Goal: Check status

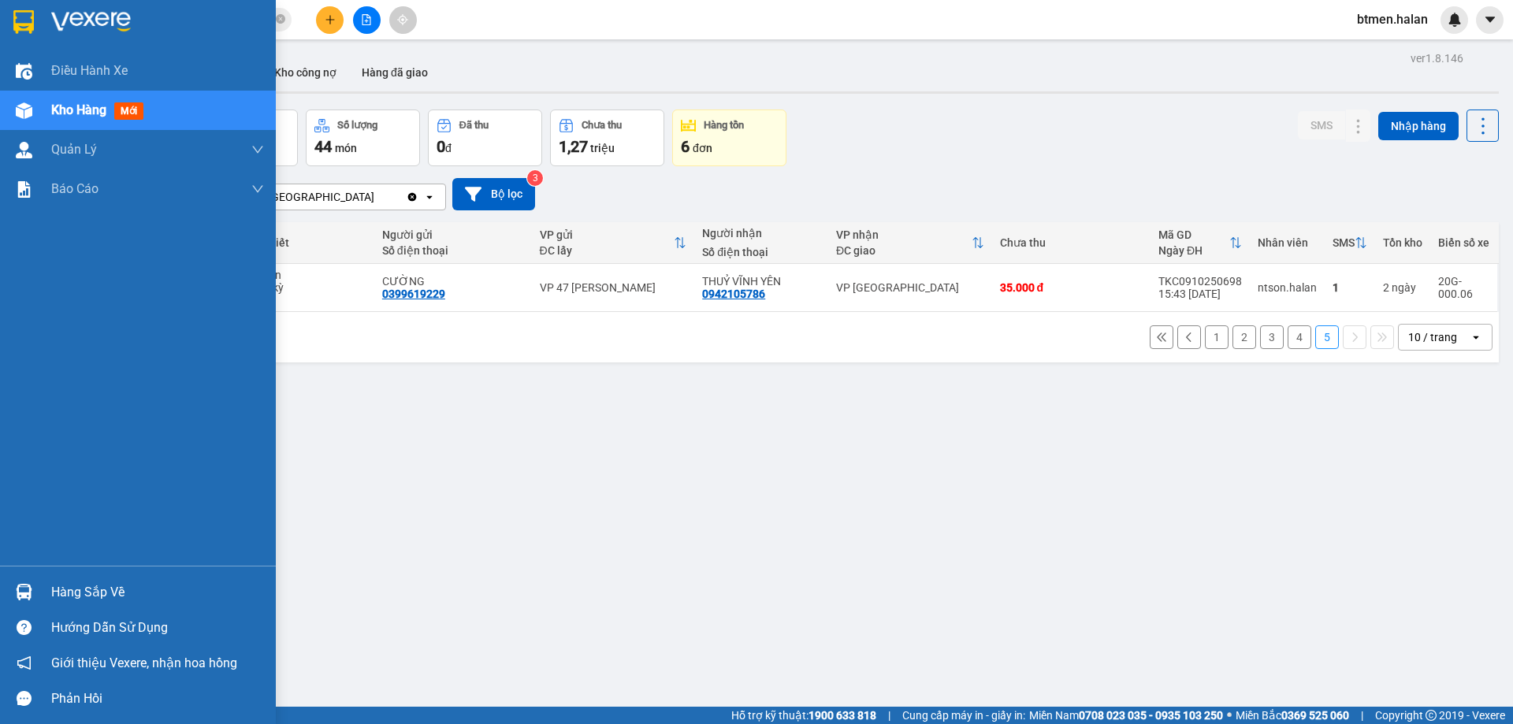
click at [41, 585] on div "Hàng sắp về" at bounding box center [138, 591] width 276 height 35
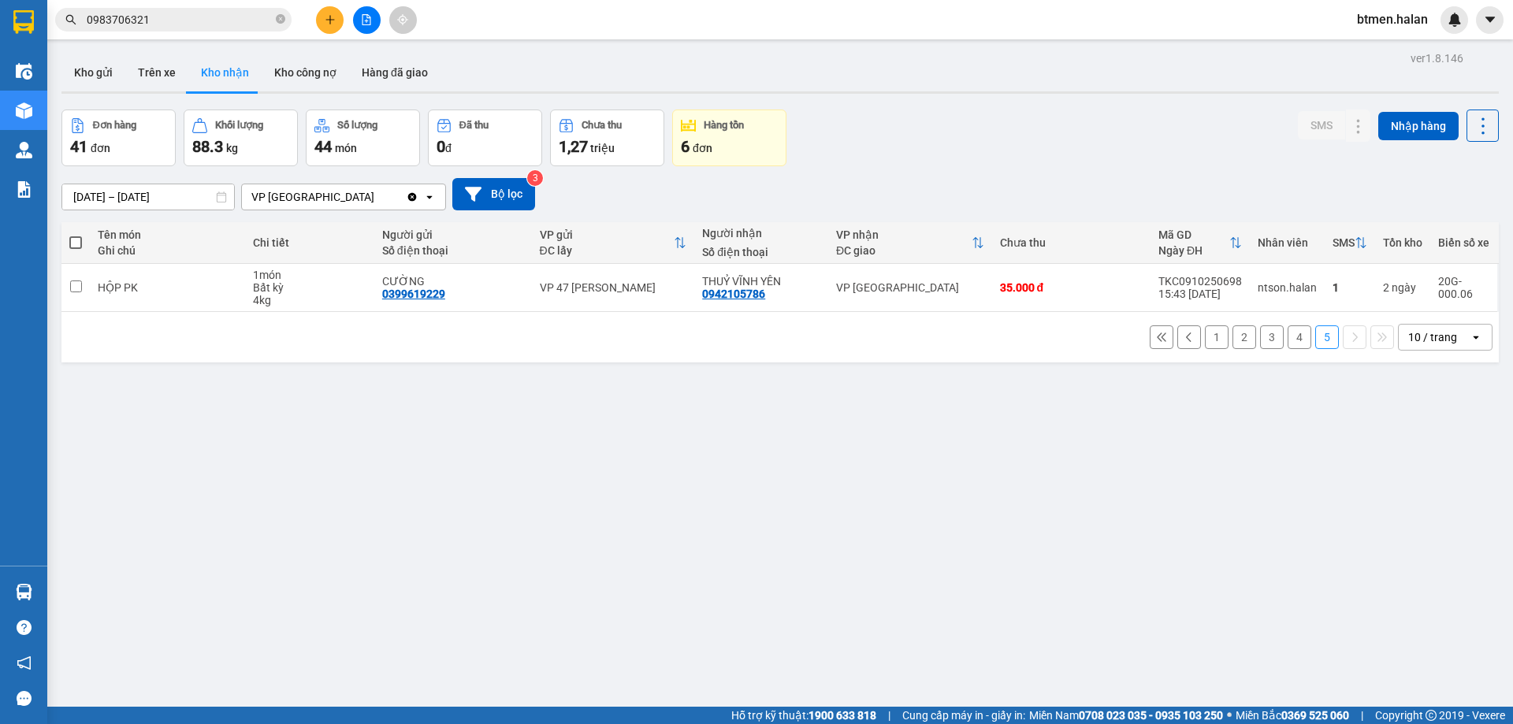
click at [671, 384] on section "Kết quả tìm kiếm ( 702 ) Bộ lọc Mã ĐH Trạng thái Món hàng Thu hộ Tổng cước Chưa…" at bounding box center [756, 362] width 1513 height 724
click at [371, 72] on button "Hàng đã giao" at bounding box center [394, 73] width 91 height 38
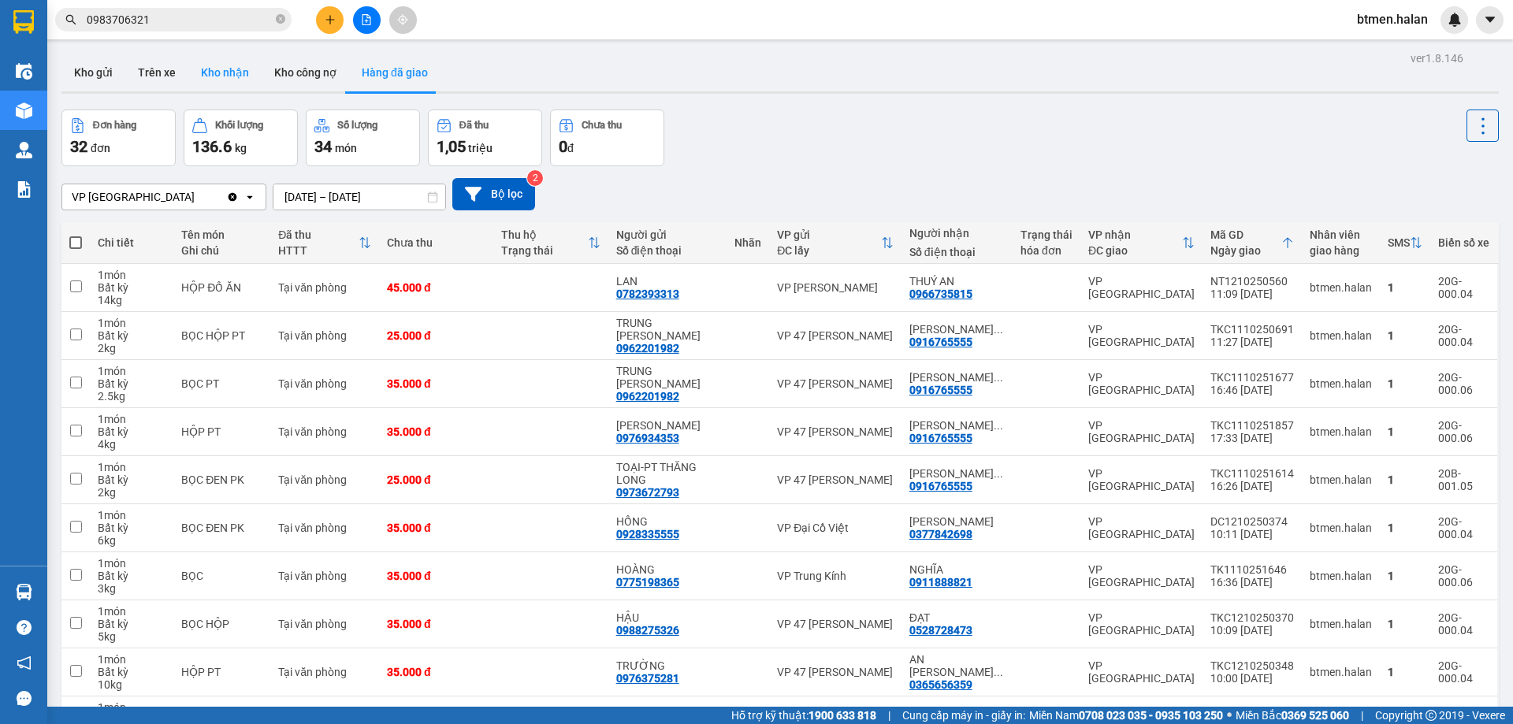
click at [223, 74] on button "Kho nhận" at bounding box center [224, 73] width 73 height 38
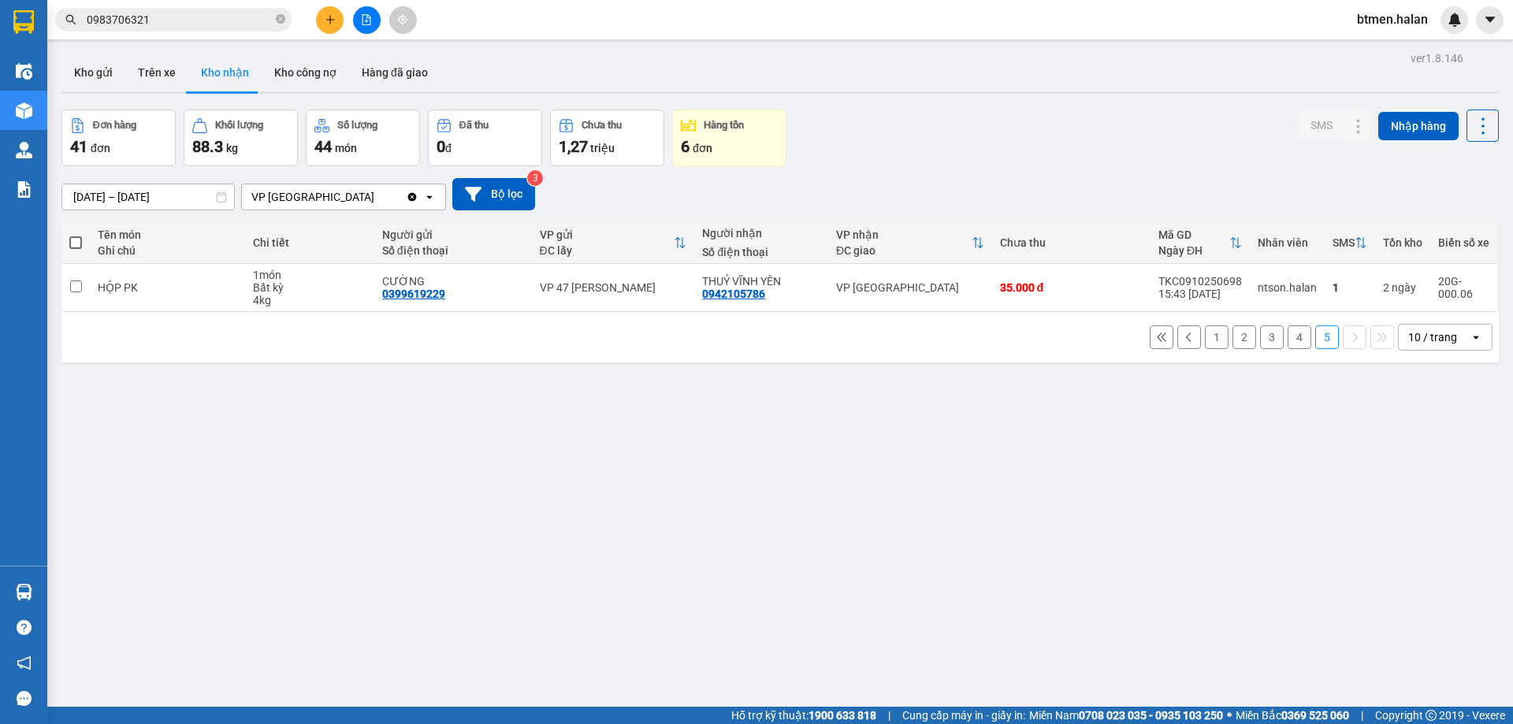
click at [1207, 339] on button "1" at bounding box center [1217, 337] width 24 height 24
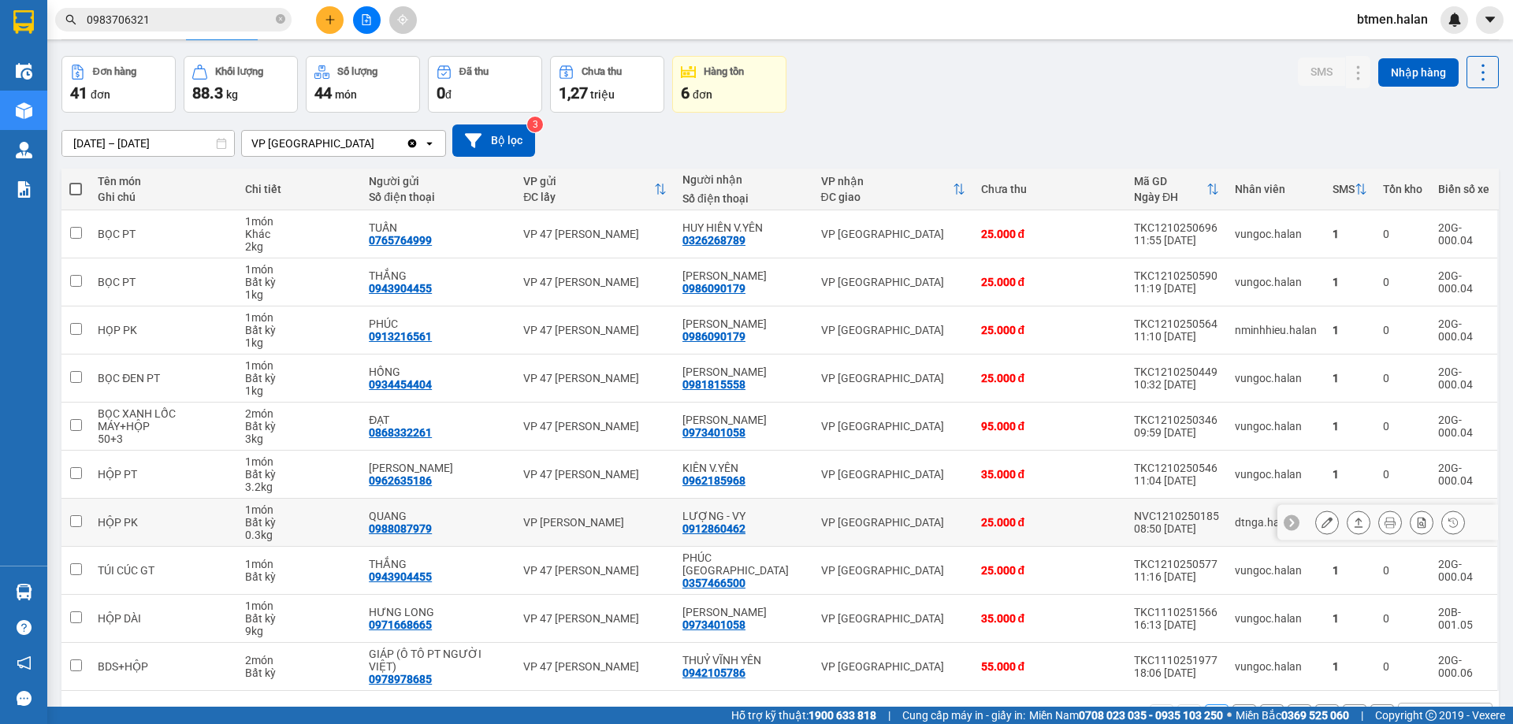
scroll to position [77, 0]
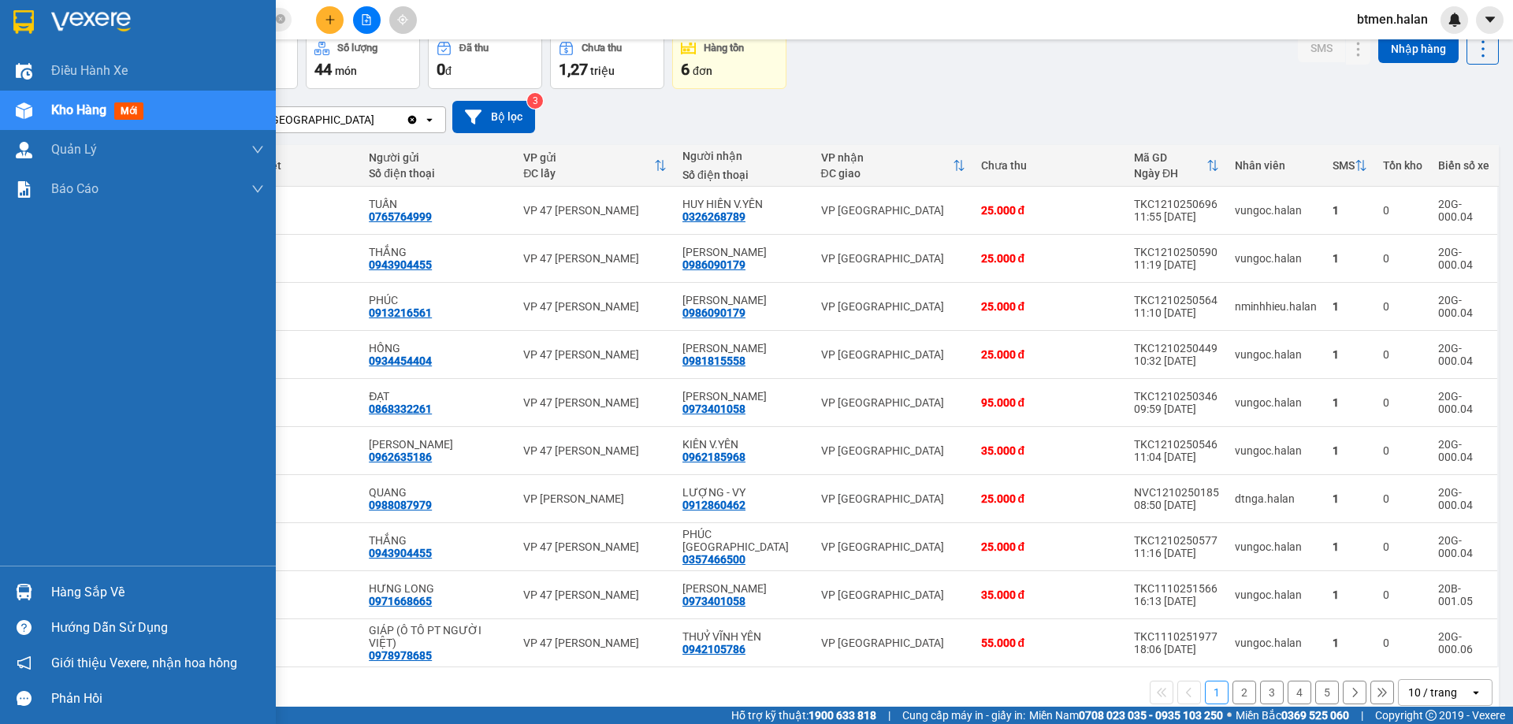
drag, startPoint x: 77, startPoint y: 606, endPoint x: 128, endPoint y: 596, distance: 51.4
click at [79, 606] on div "Hàng sắp về" at bounding box center [138, 591] width 276 height 35
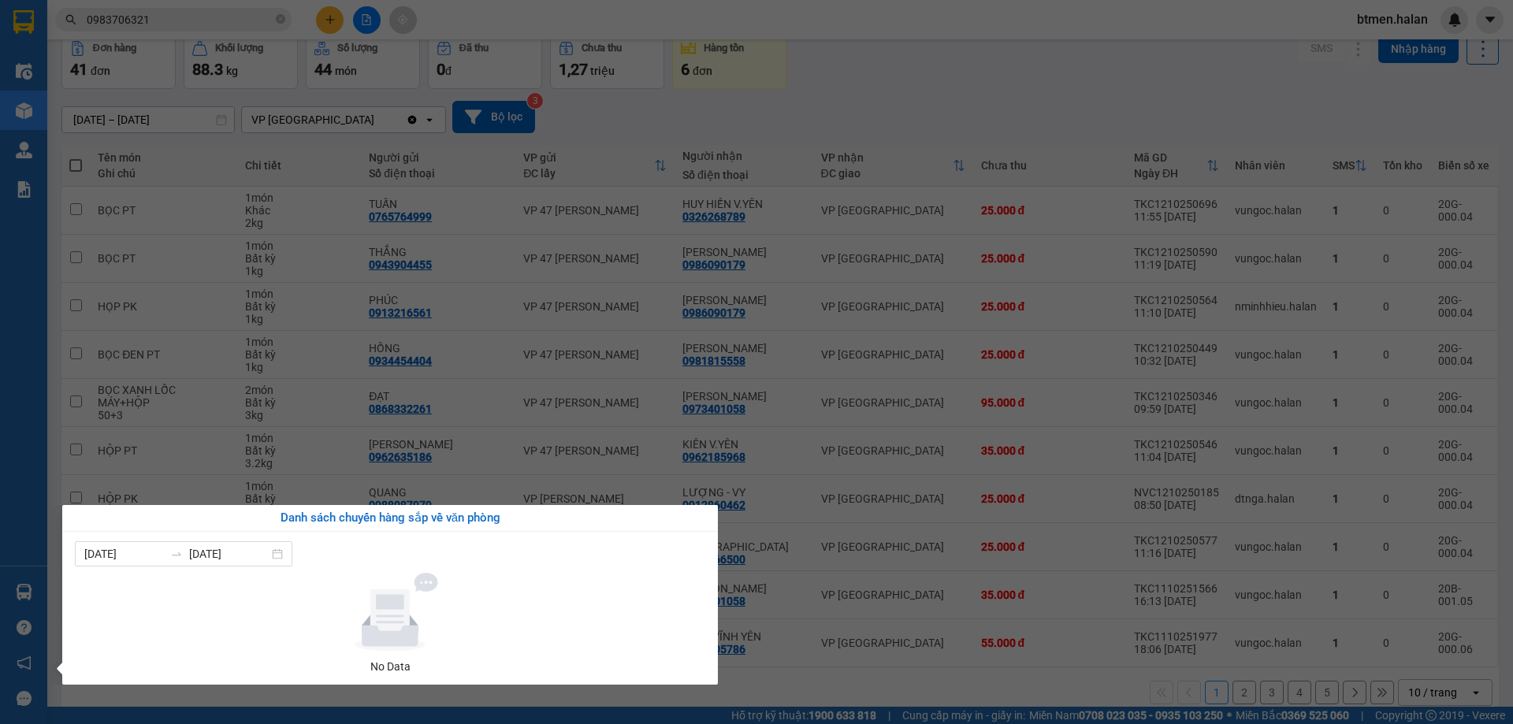
click at [947, 32] on section "Kết quả tìm kiếm ( 702 ) Bộ lọc Mã ĐH Trạng thái Món hàng Thu hộ Tổng cước Chưa…" at bounding box center [756, 362] width 1513 height 724
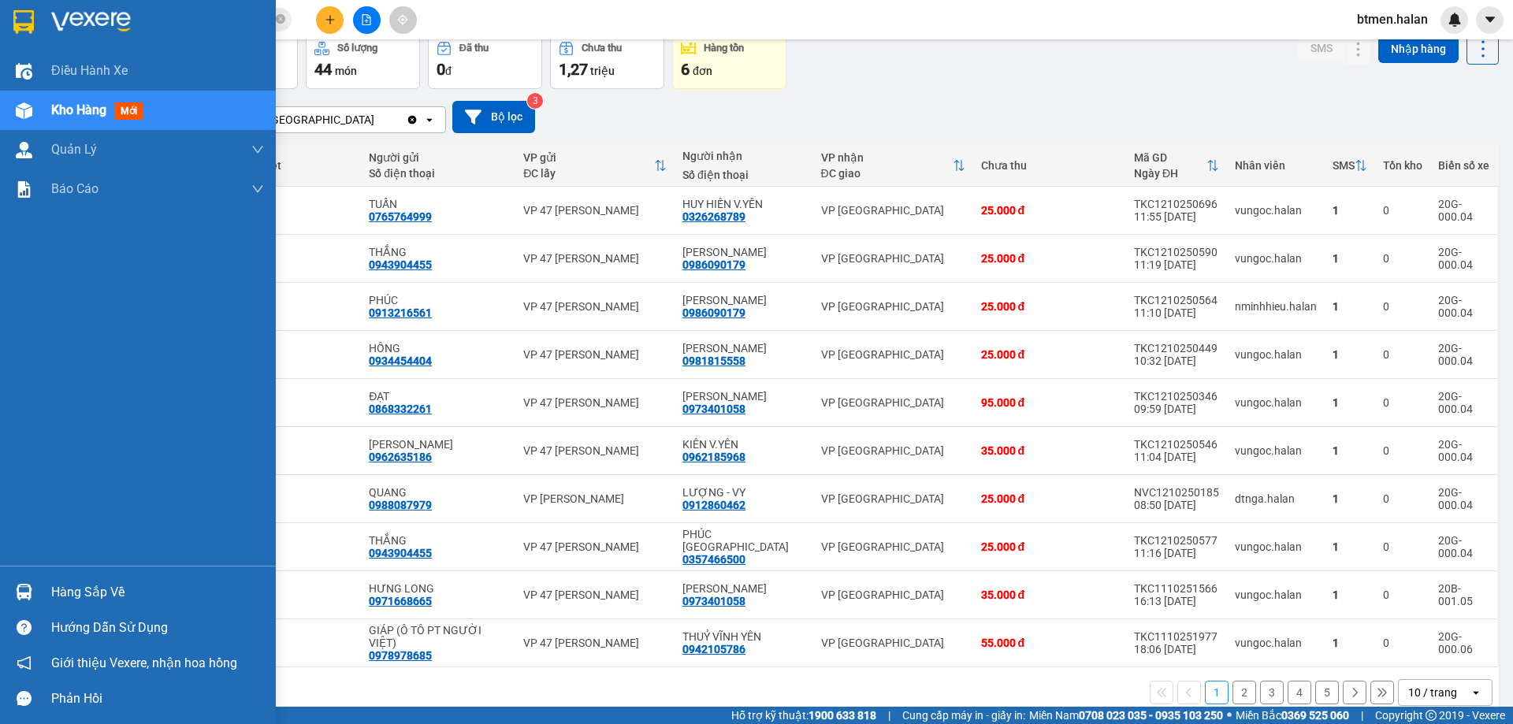
click at [112, 588] on div "Hàng sắp về" at bounding box center [157, 593] width 213 height 24
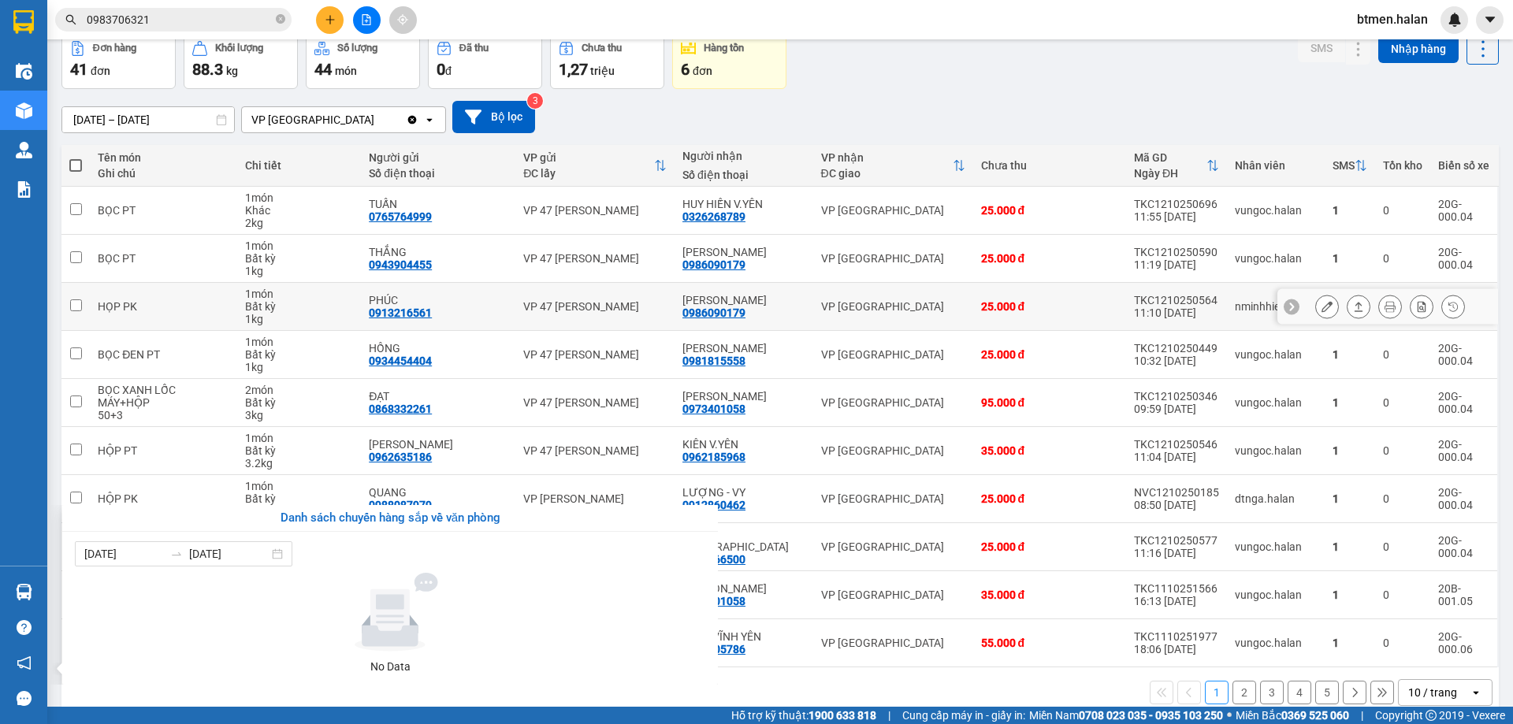
click at [689, 314] on section "Kết quả tìm kiếm ( 702 ) Bộ lọc Mã ĐH Trạng thái Món hàng Thu hộ Tổng cước Chưa…" at bounding box center [756, 362] width 1513 height 724
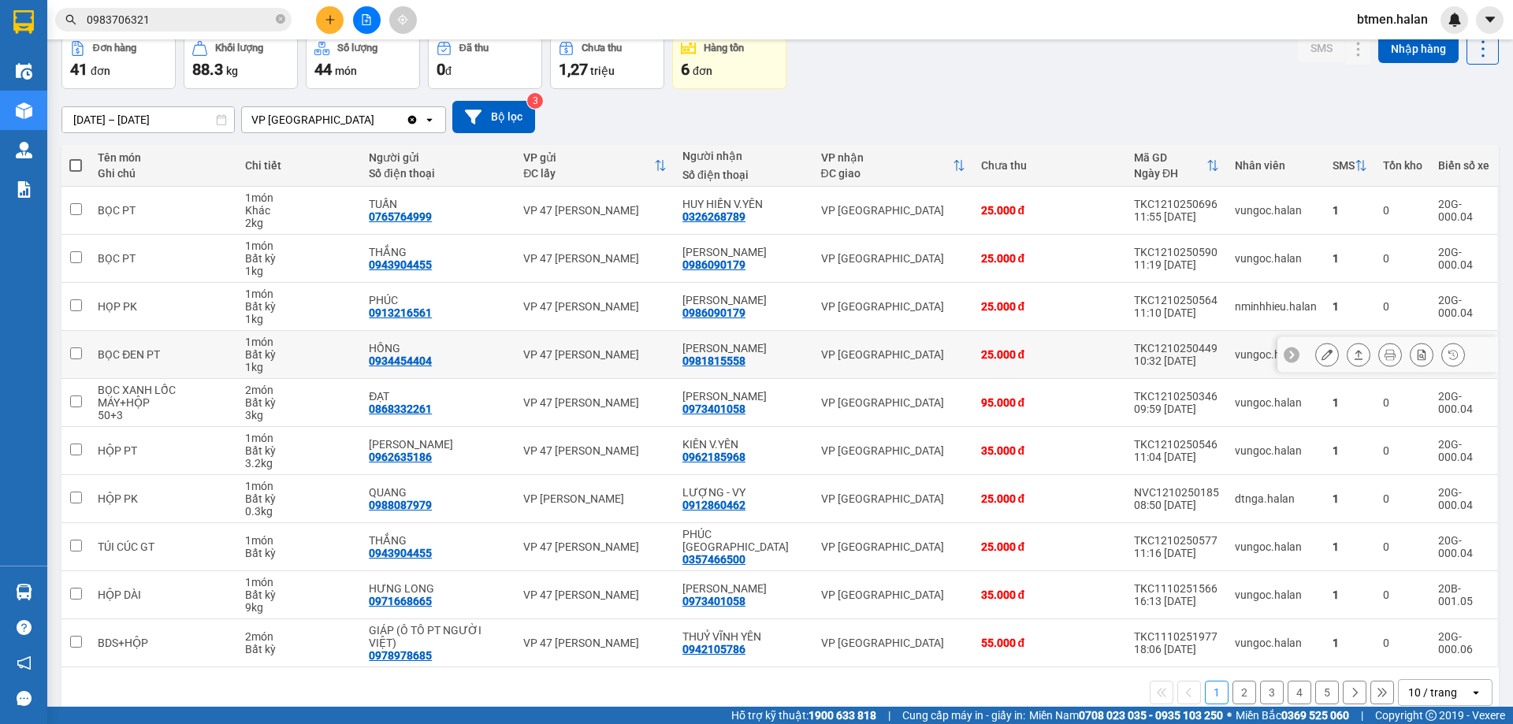
scroll to position [0, 0]
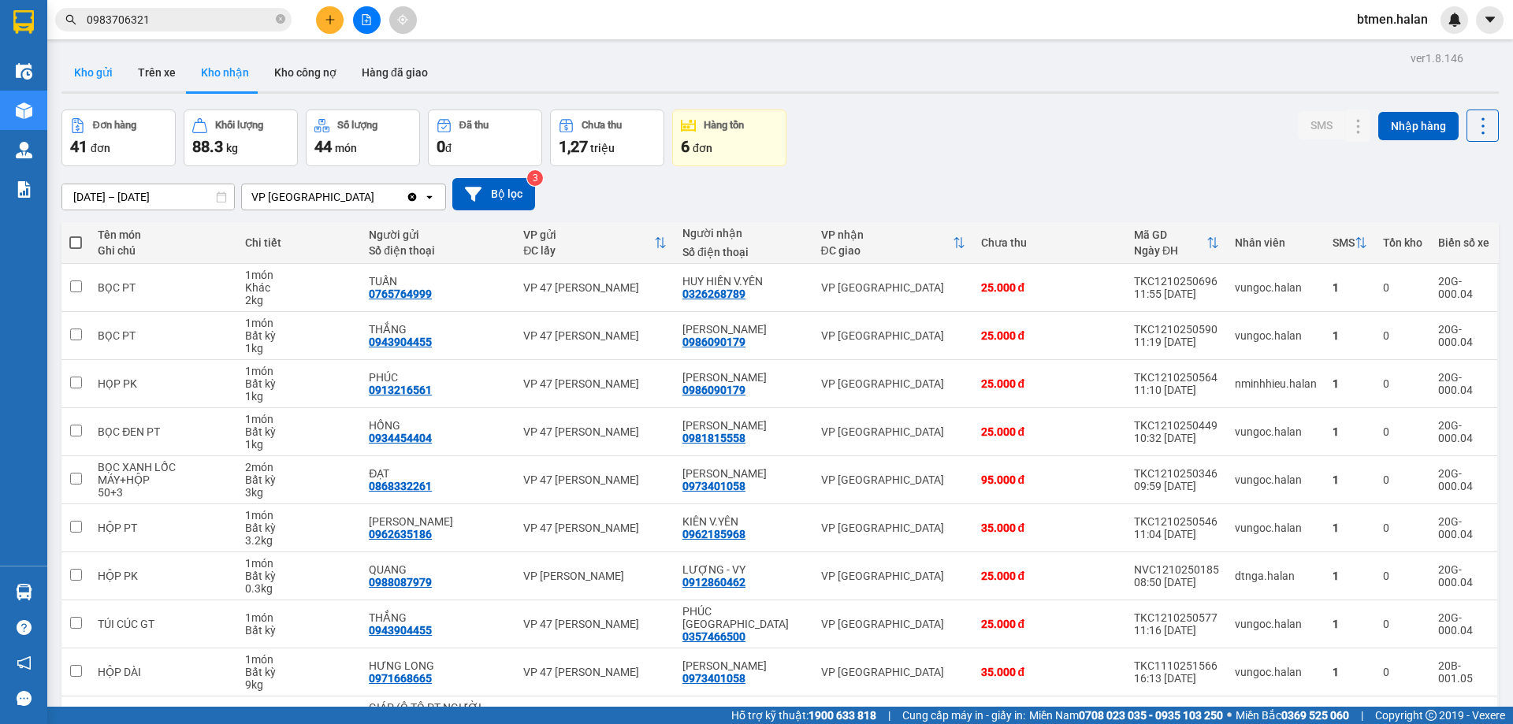
click at [117, 70] on button "Kho gửi" at bounding box center [93, 73] width 64 height 38
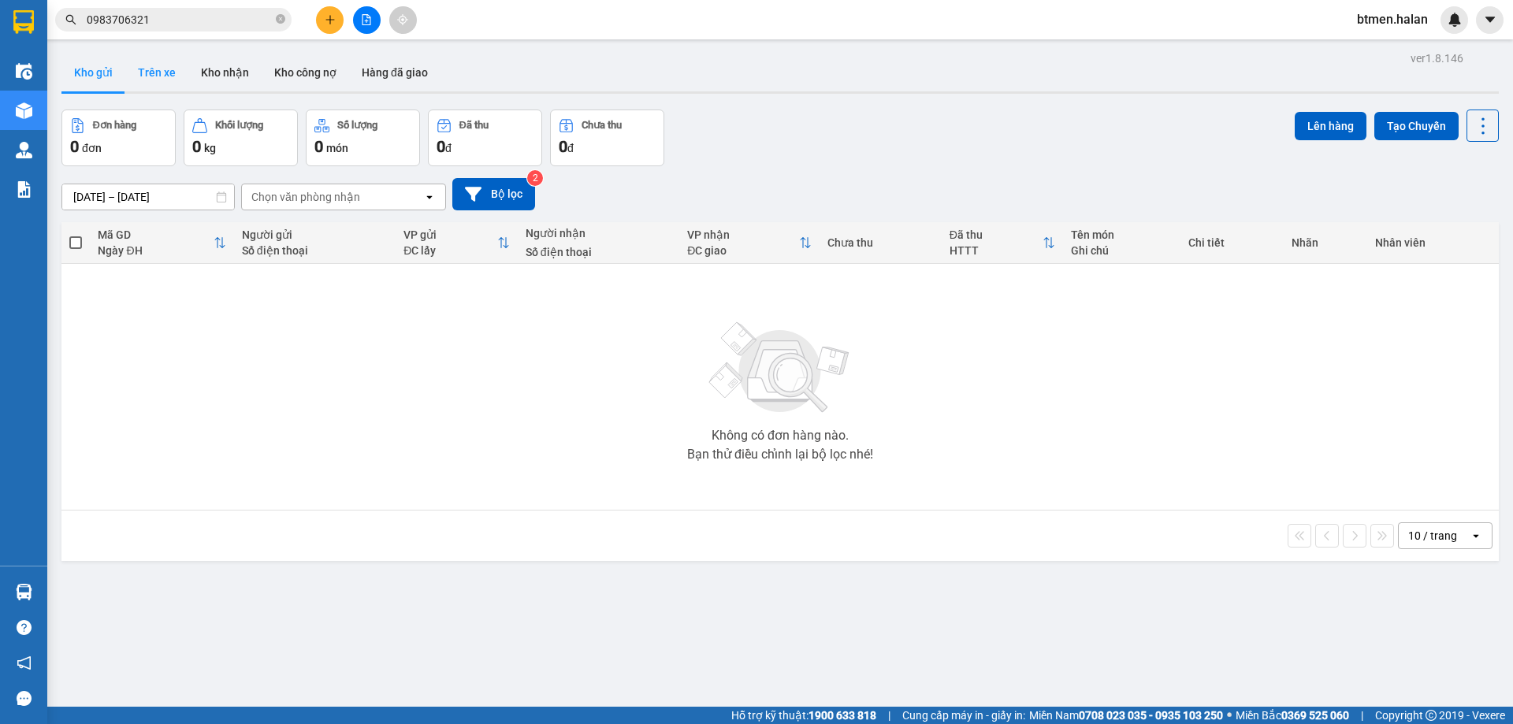
click at [149, 69] on button "Trên xe" at bounding box center [156, 73] width 63 height 38
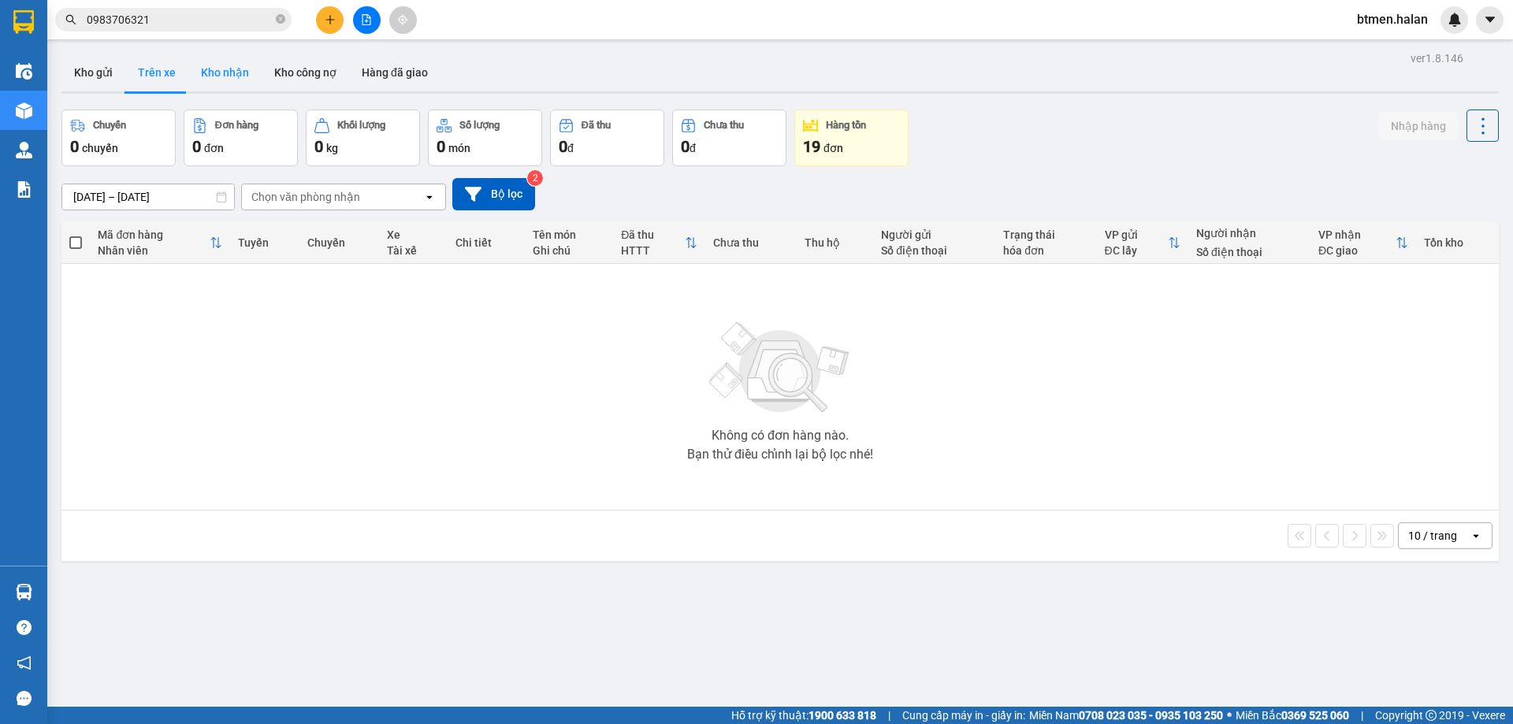
click at [215, 88] on button "Kho nhận" at bounding box center [224, 73] width 73 height 38
type input "14/08/2025 – 12/10/2025"
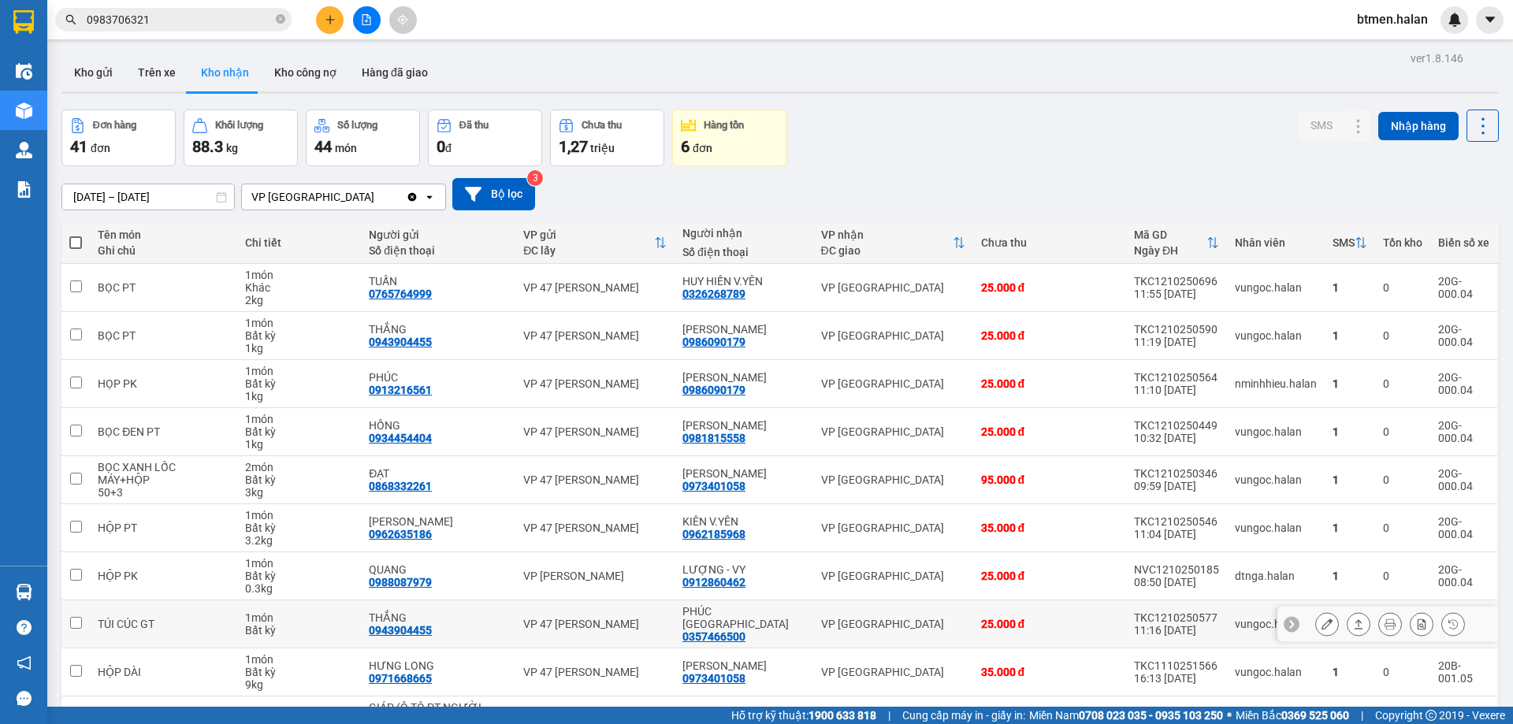
scroll to position [77, 0]
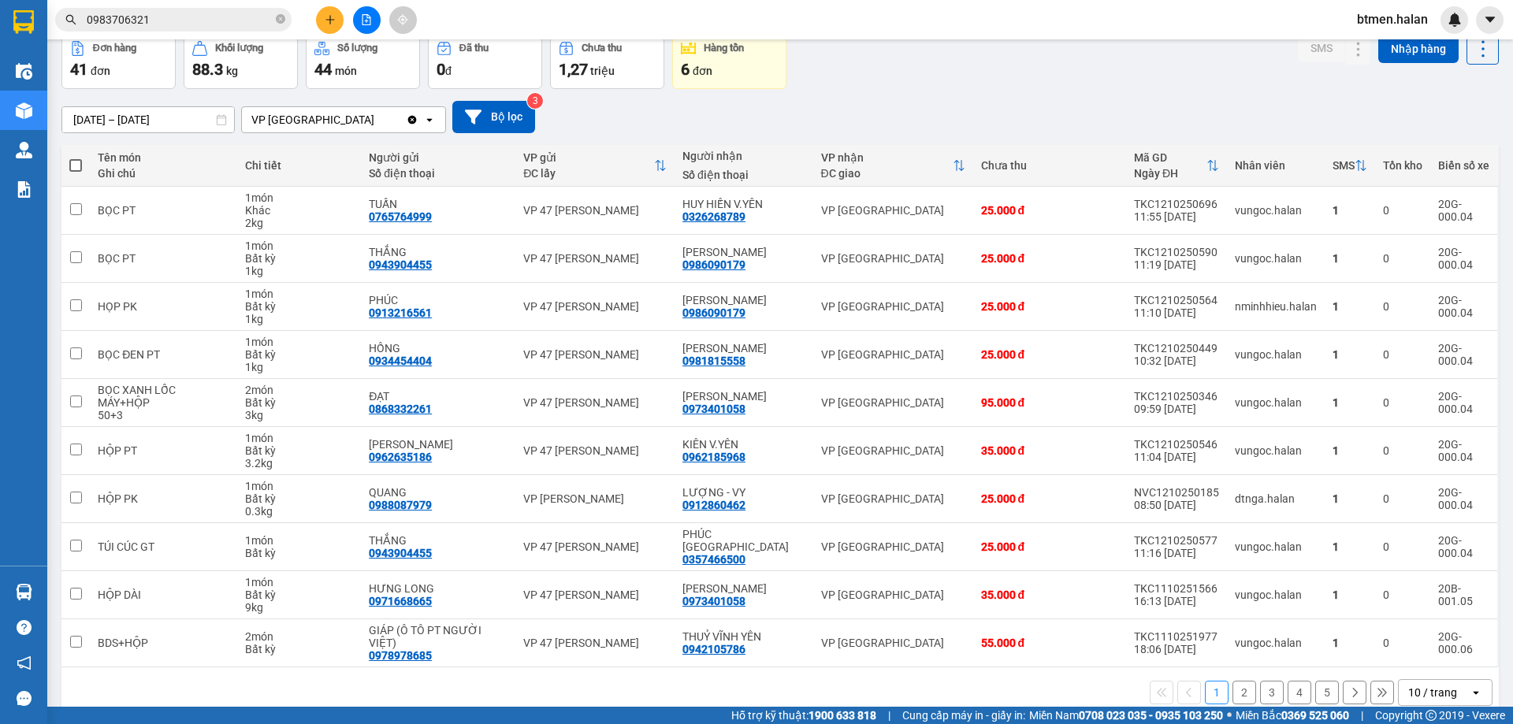
click at [1232, 681] on button "2" at bounding box center [1244, 693] width 24 height 24
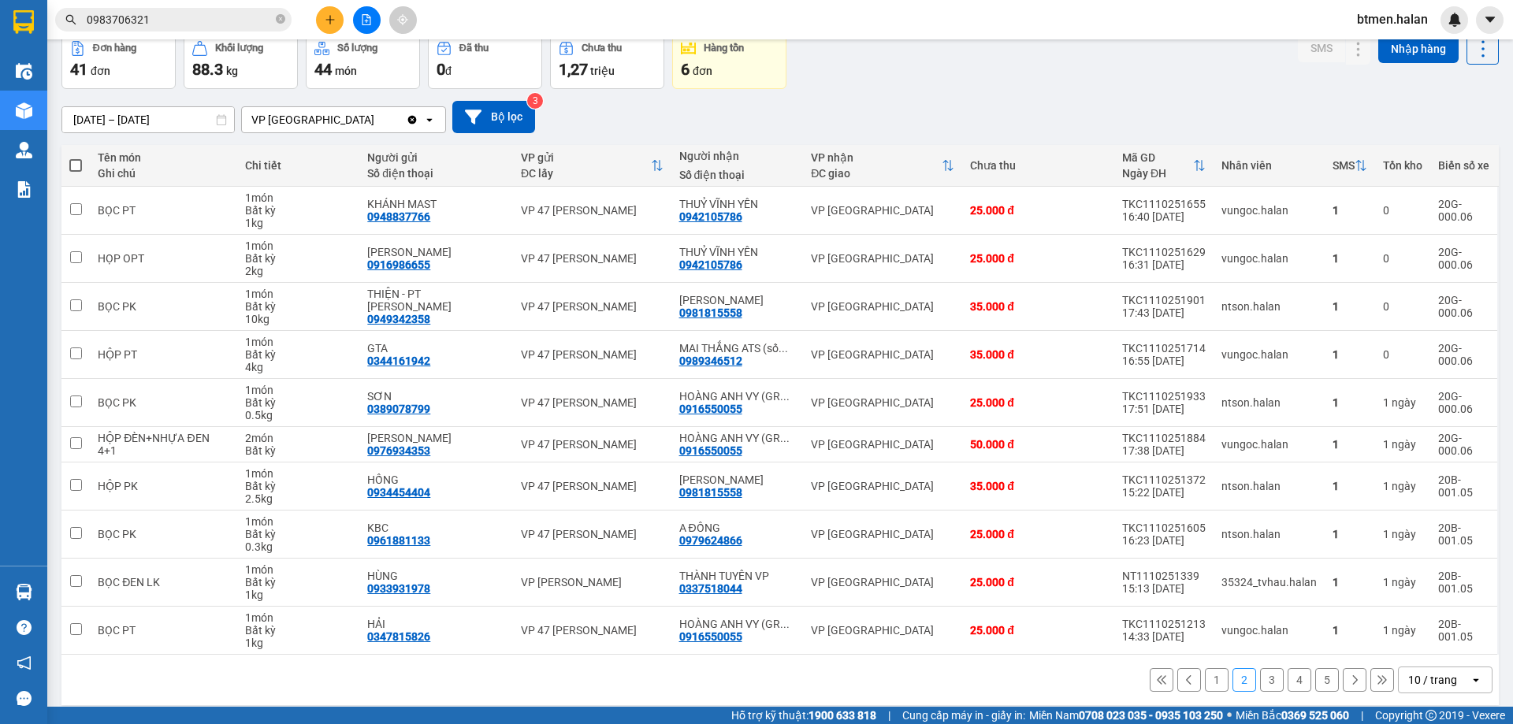
click at [1209, 681] on button "1" at bounding box center [1217, 680] width 24 height 24
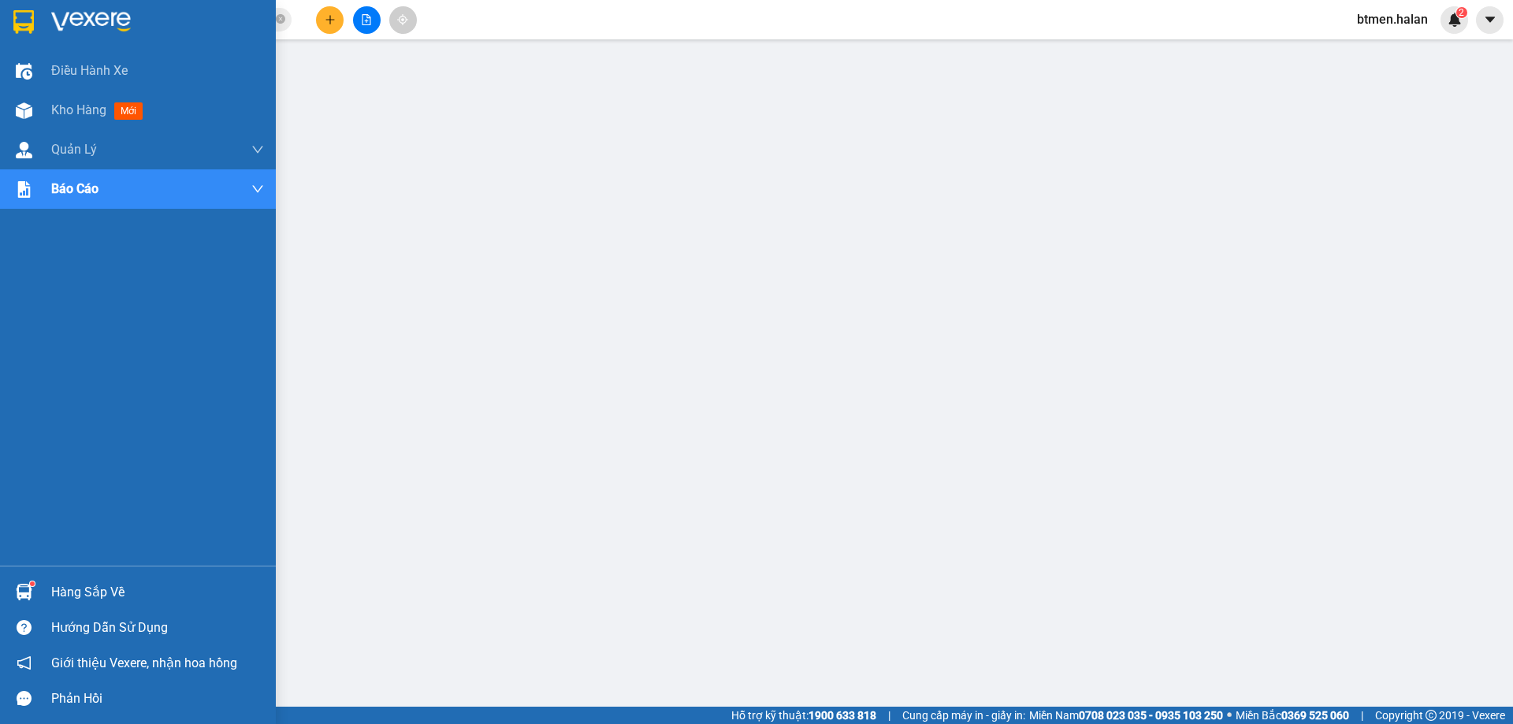
click at [24, 600] on div at bounding box center [24, 592] width 28 height 28
drag, startPoint x: 85, startPoint y: 585, endPoint x: 73, endPoint y: 581, distance: 12.2
click at [84, 585] on div "Hàng sắp về" at bounding box center [157, 593] width 213 height 24
click at [70, 581] on div "Hàng sắp về" at bounding box center [157, 593] width 213 height 24
click at [67, 582] on div "Hàng sắp về" at bounding box center [157, 593] width 213 height 24
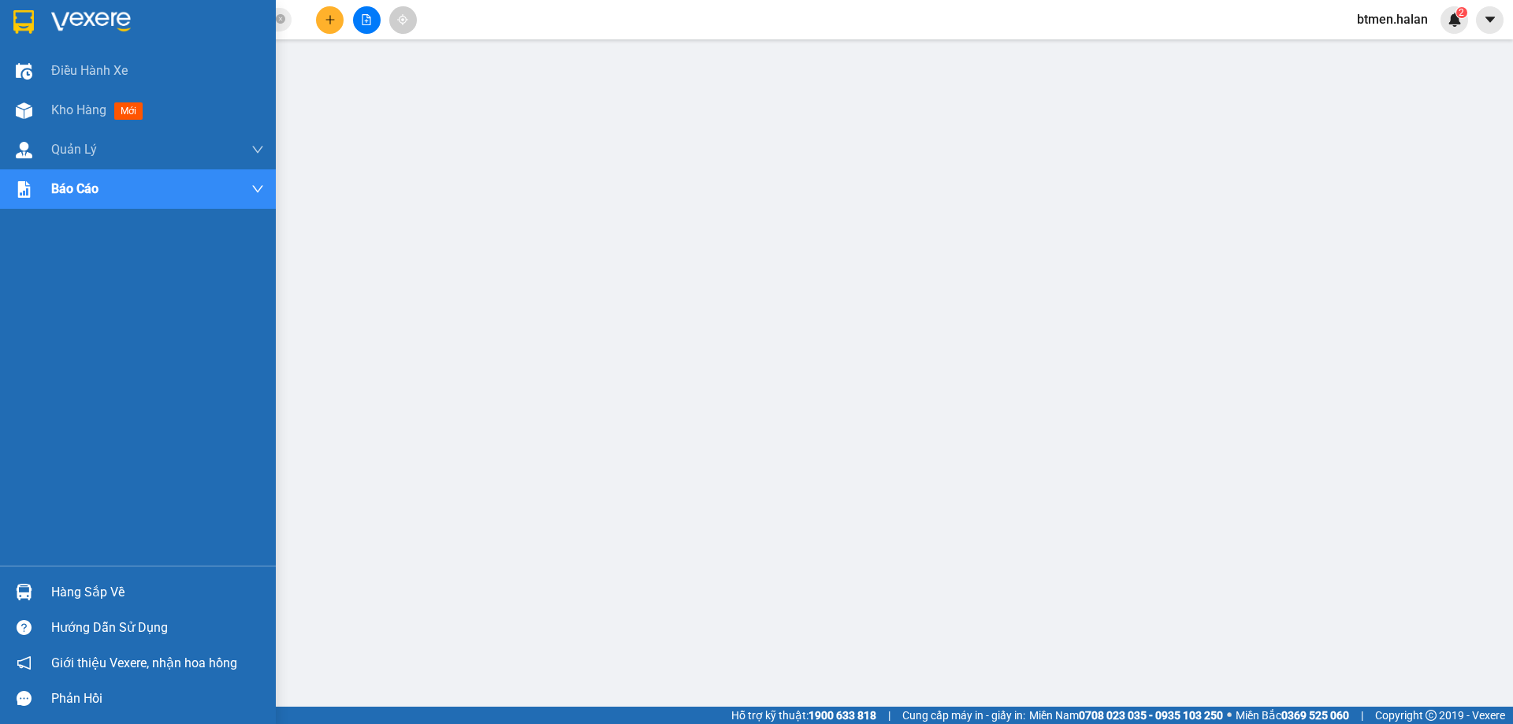
drag, startPoint x: 88, startPoint y: 603, endPoint x: 119, endPoint y: 595, distance: 31.7
click at [88, 603] on div "Hàng sắp về" at bounding box center [157, 593] width 213 height 24
click at [94, 585] on div "Hàng sắp về" at bounding box center [157, 593] width 213 height 24
click at [43, 592] on div "Hàng sắp về" at bounding box center [138, 591] width 276 height 35
